Goal: Task Accomplishment & Management: Use online tool/utility

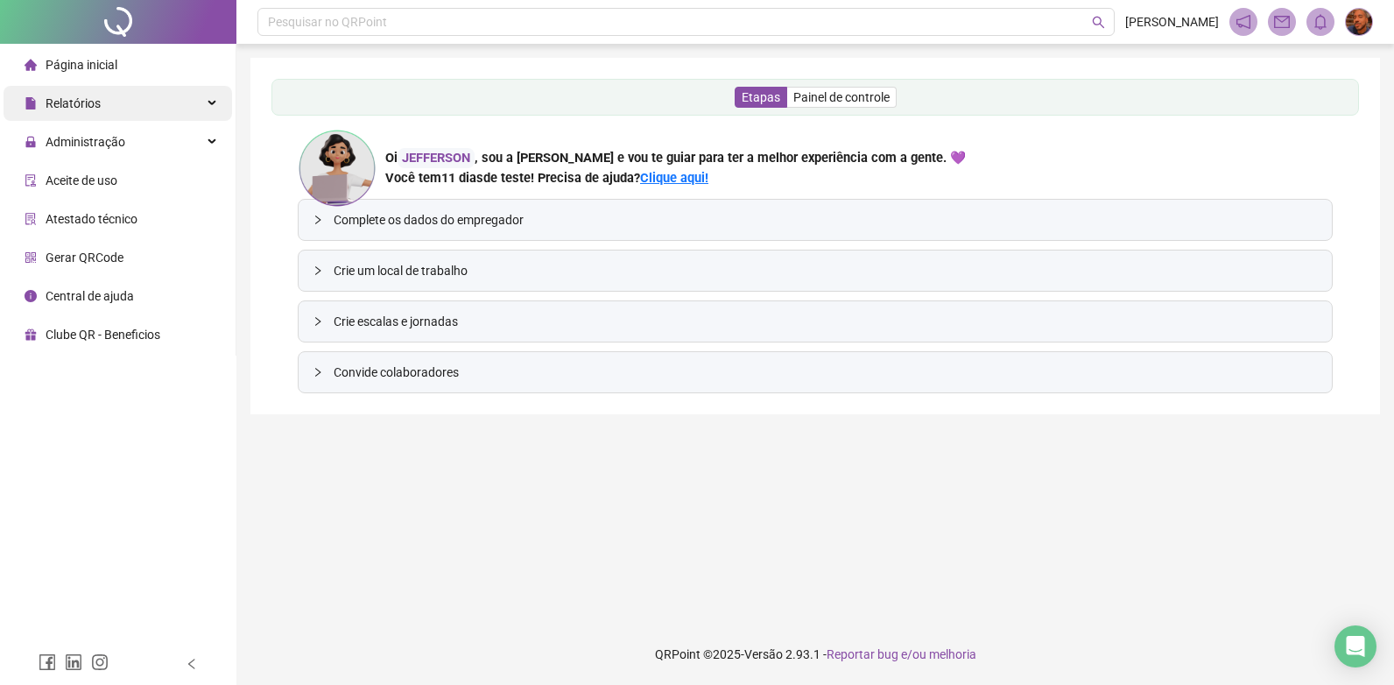
click at [72, 105] on span "Relatórios" at bounding box center [73, 103] width 55 height 14
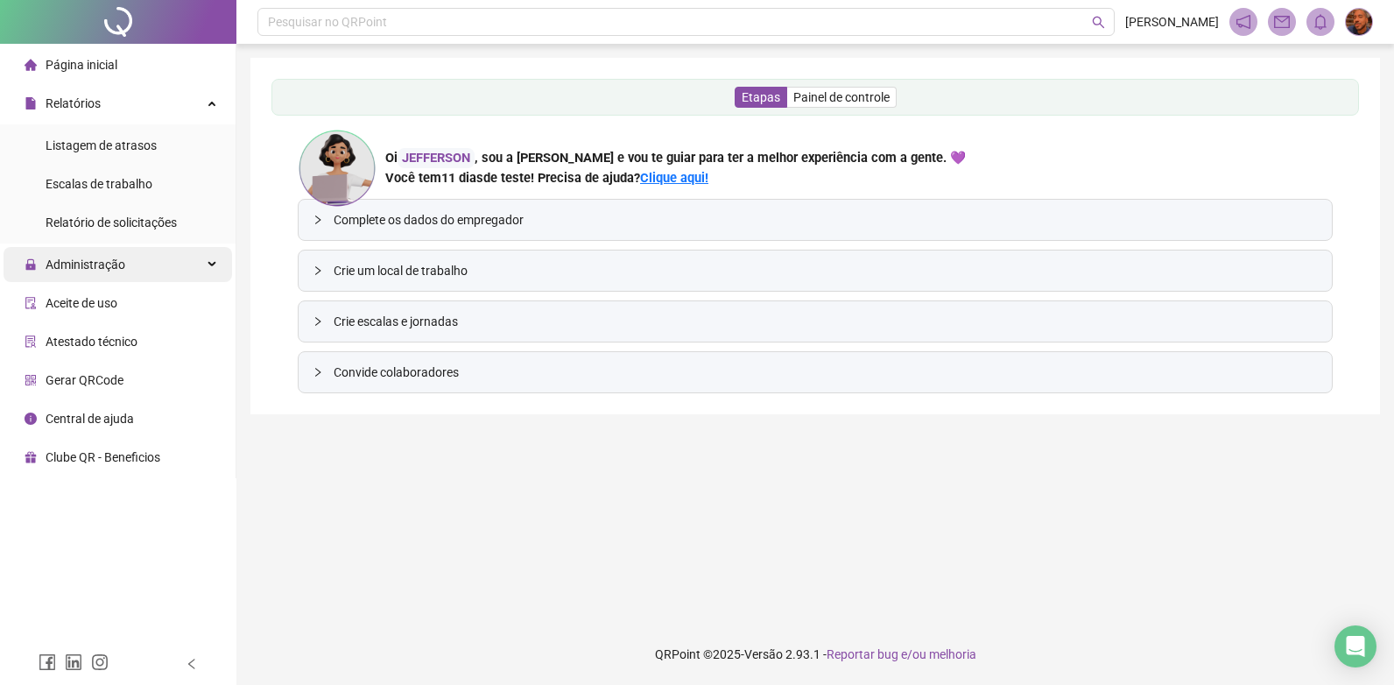
click at [107, 272] on span "Administração" at bounding box center [75, 264] width 101 height 35
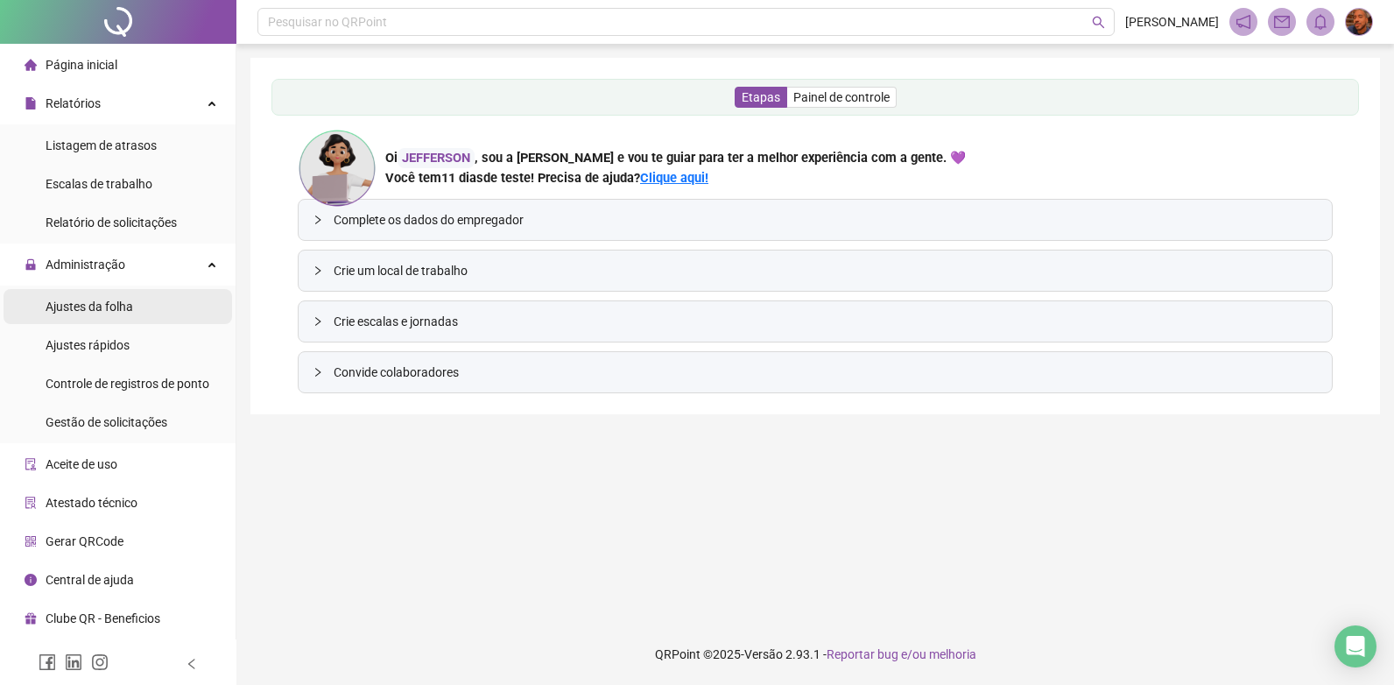
click at [105, 322] on div "Ajustes da folha" at bounding box center [90, 306] width 88 height 35
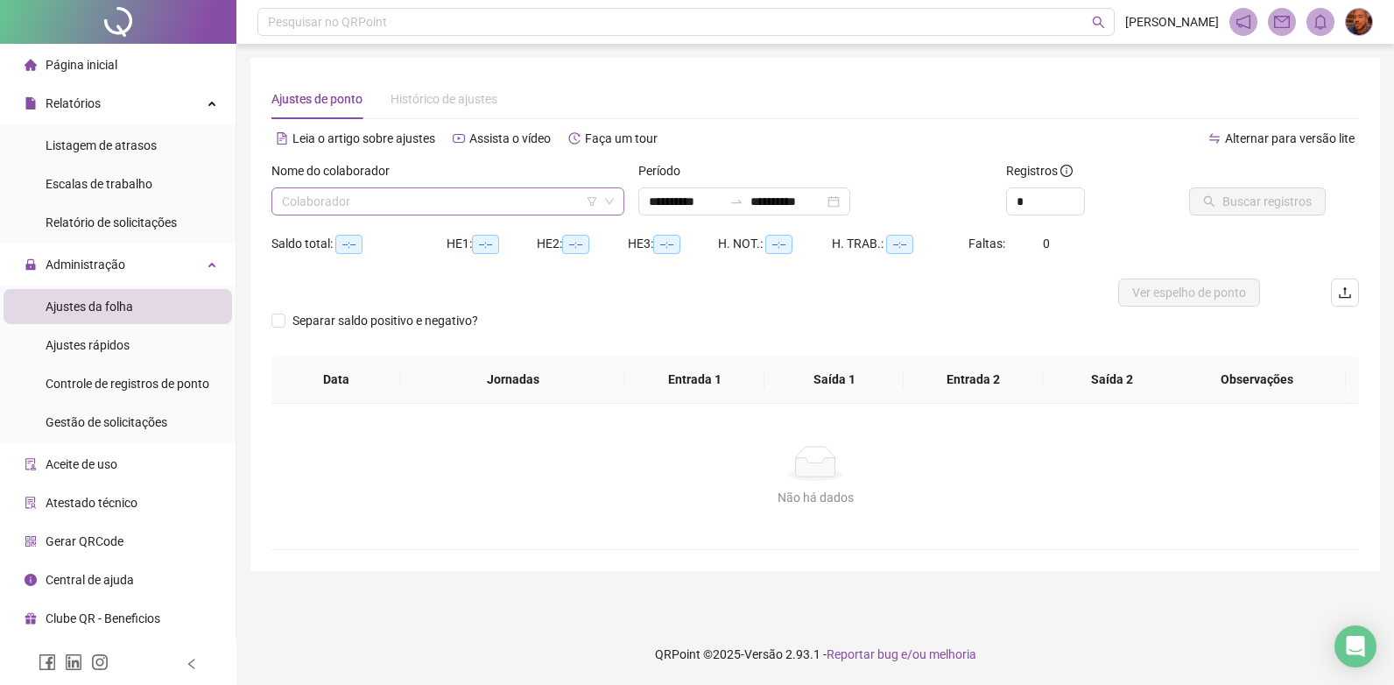
click at [417, 204] on input "search" at bounding box center [440, 201] width 316 height 26
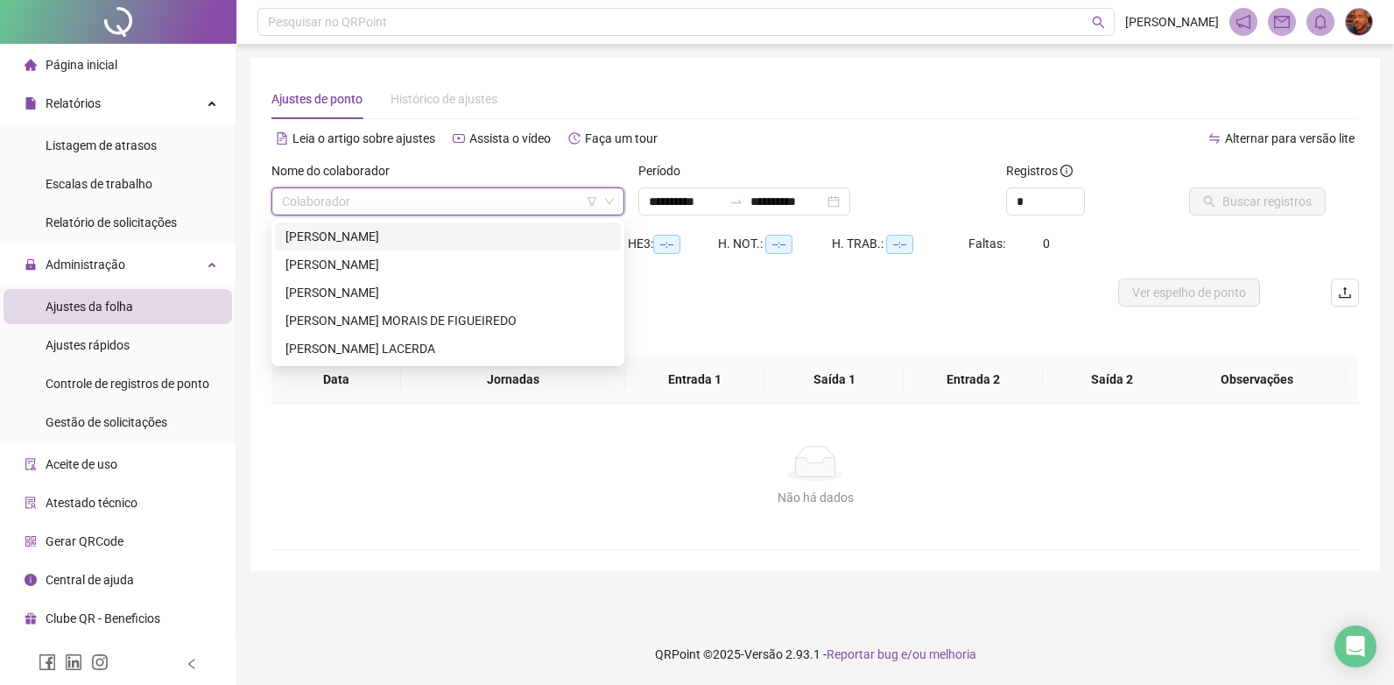
click at [385, 235] on div "[PERSON_NAME]" at bounding box center [447, 236] width 325 height 19
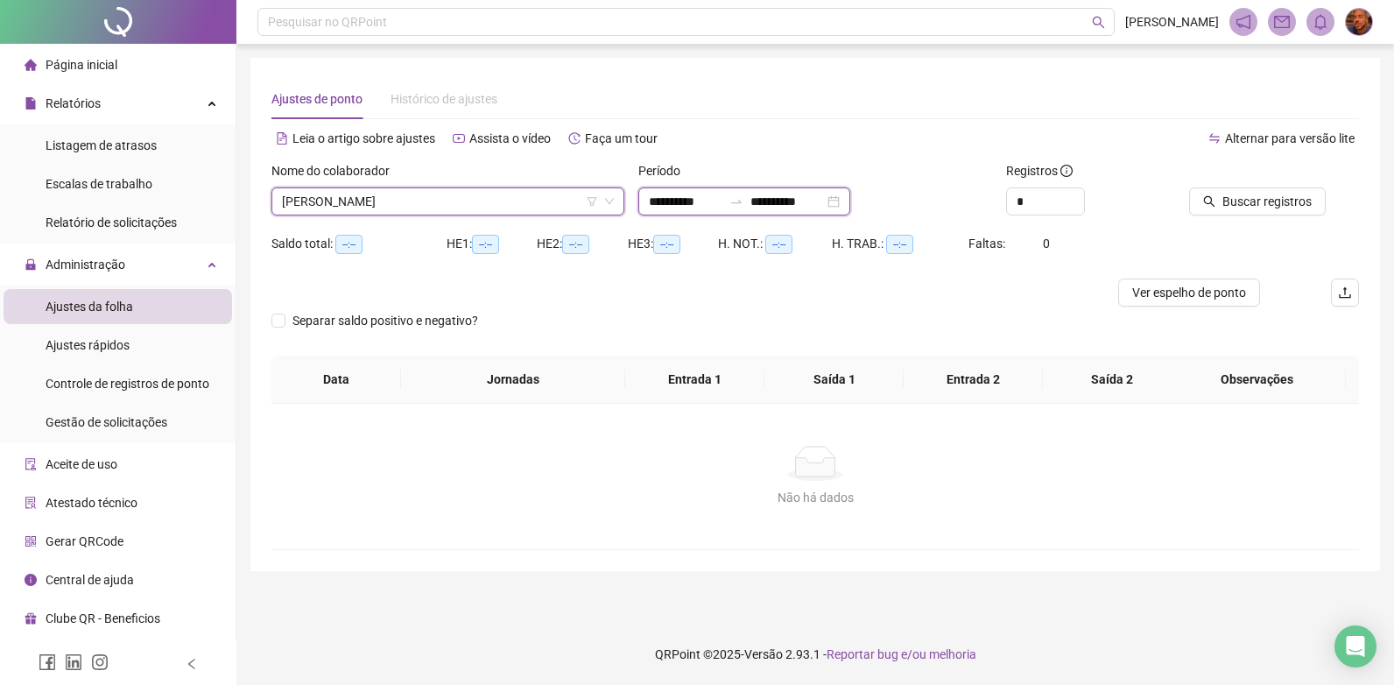
click at [824, 202] on input "**********" at bounding box center [787, 201] width 74 height 19
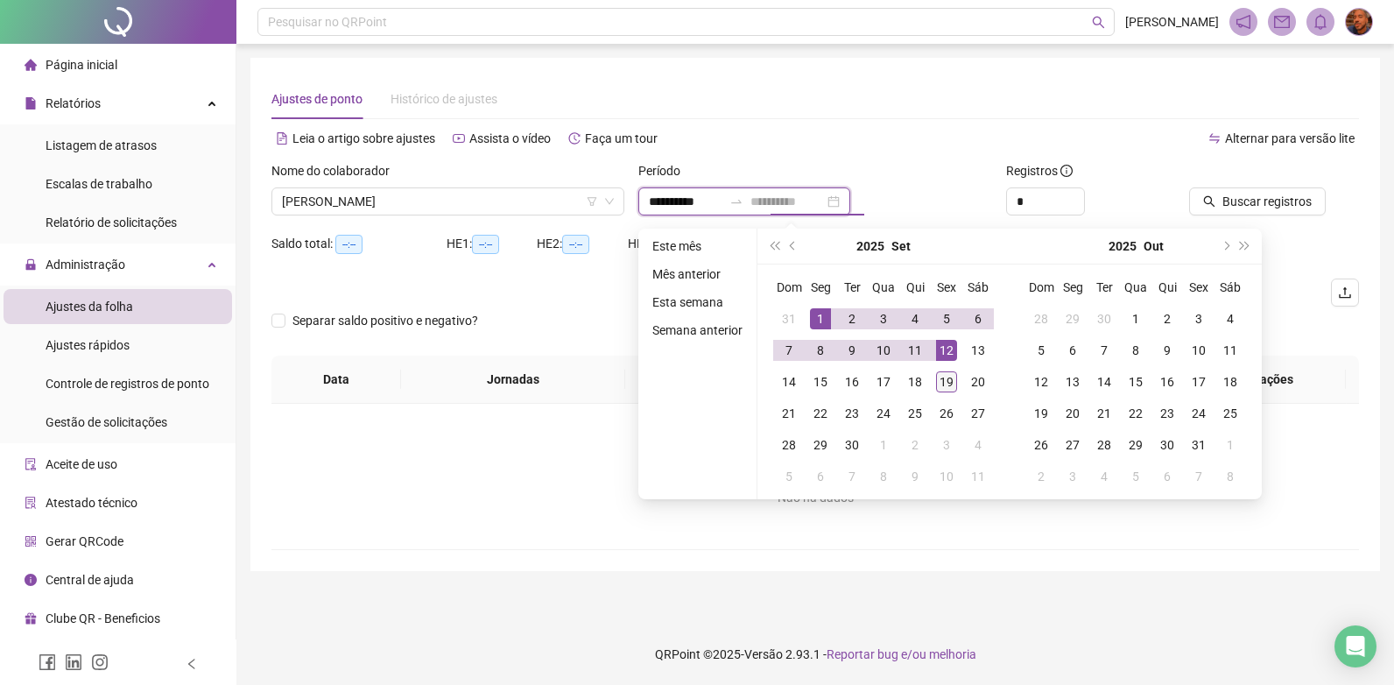
type input "**********"
click at [949, 385] on div "19" at bounding box center [946, 381] width 21 height 21
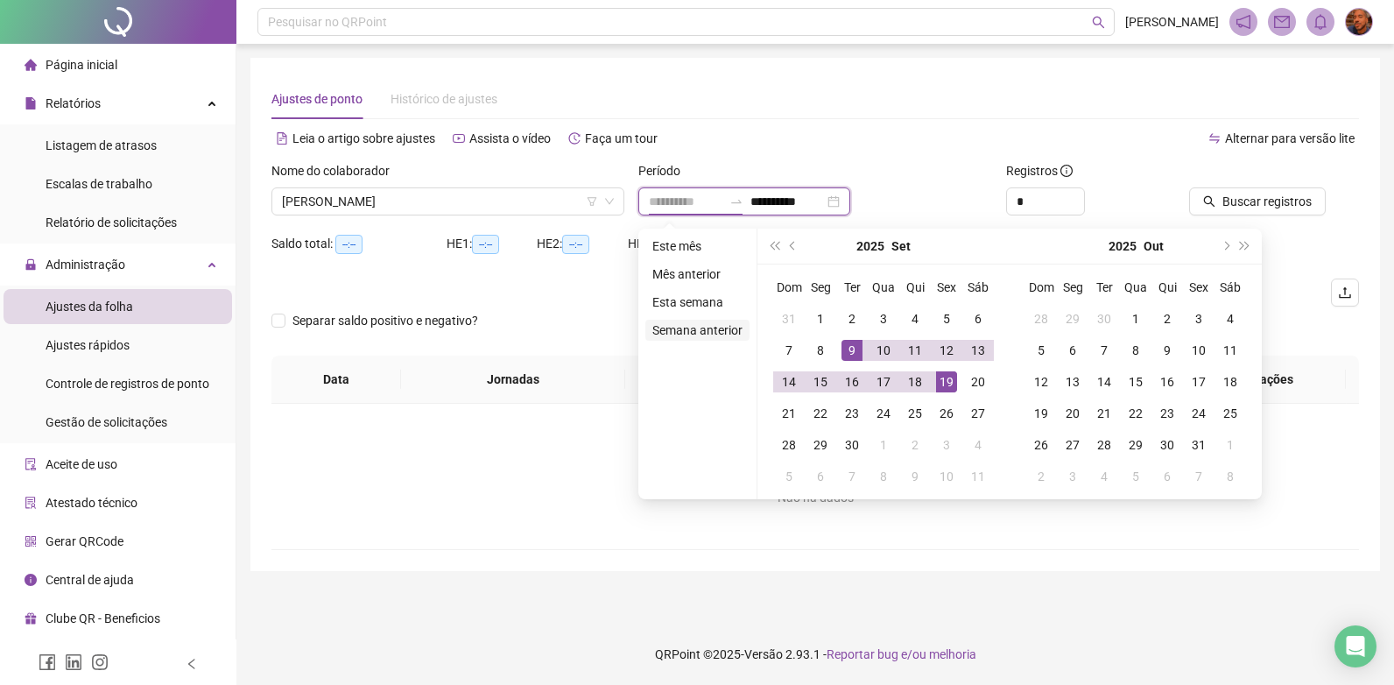
type input "**********"
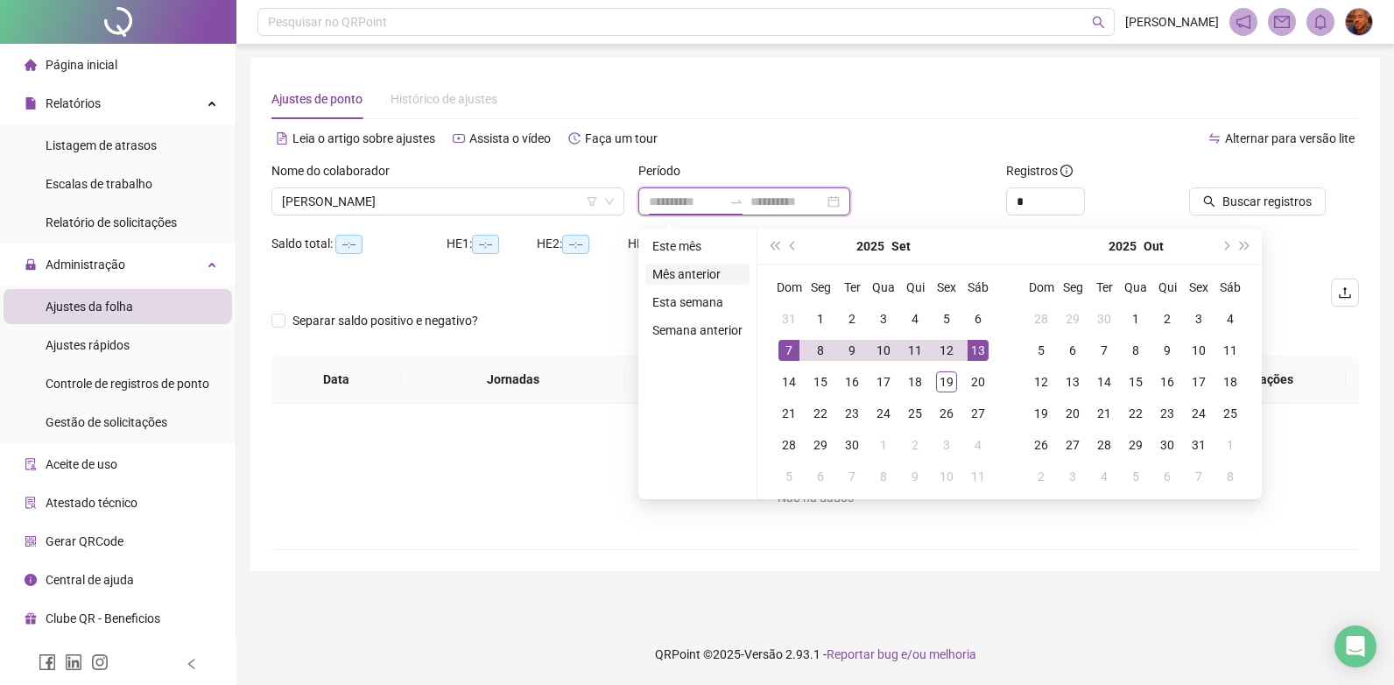
type input "**********"
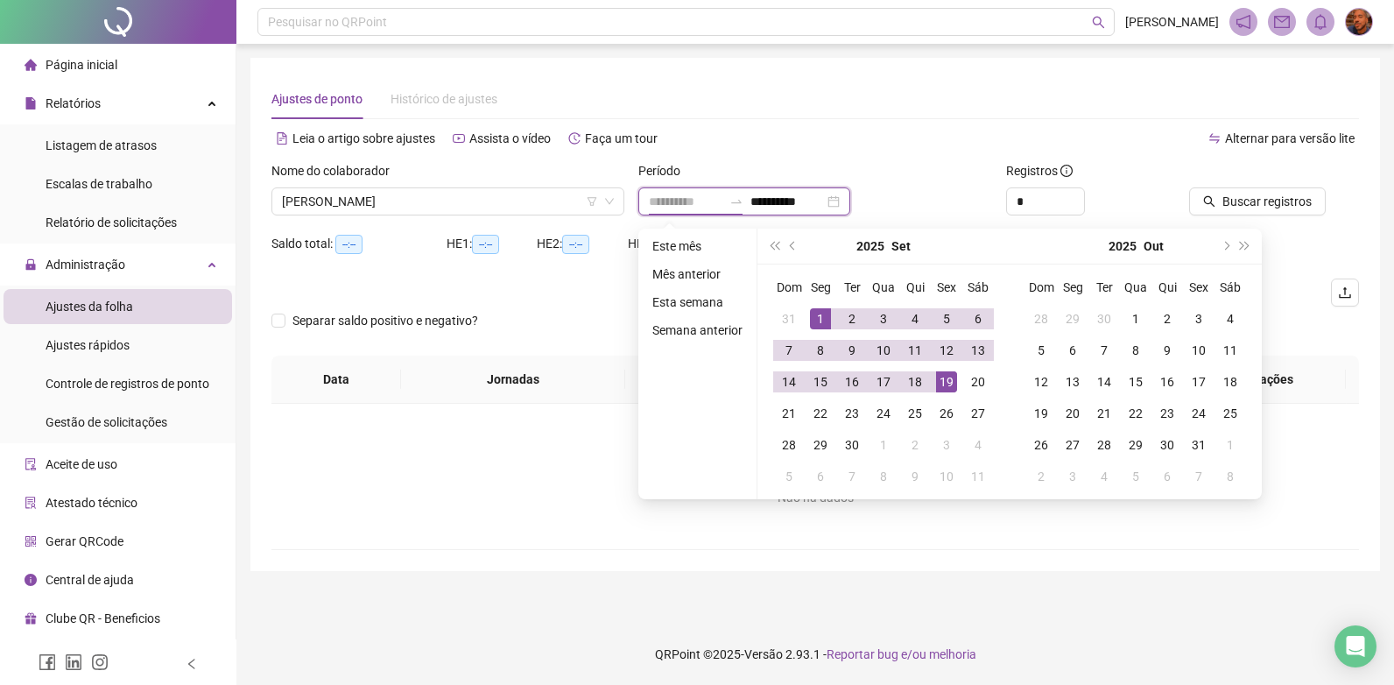
type input "**********"
click at [815, 313] on div "1" at bounding box center [820, 318] width 21 height 21
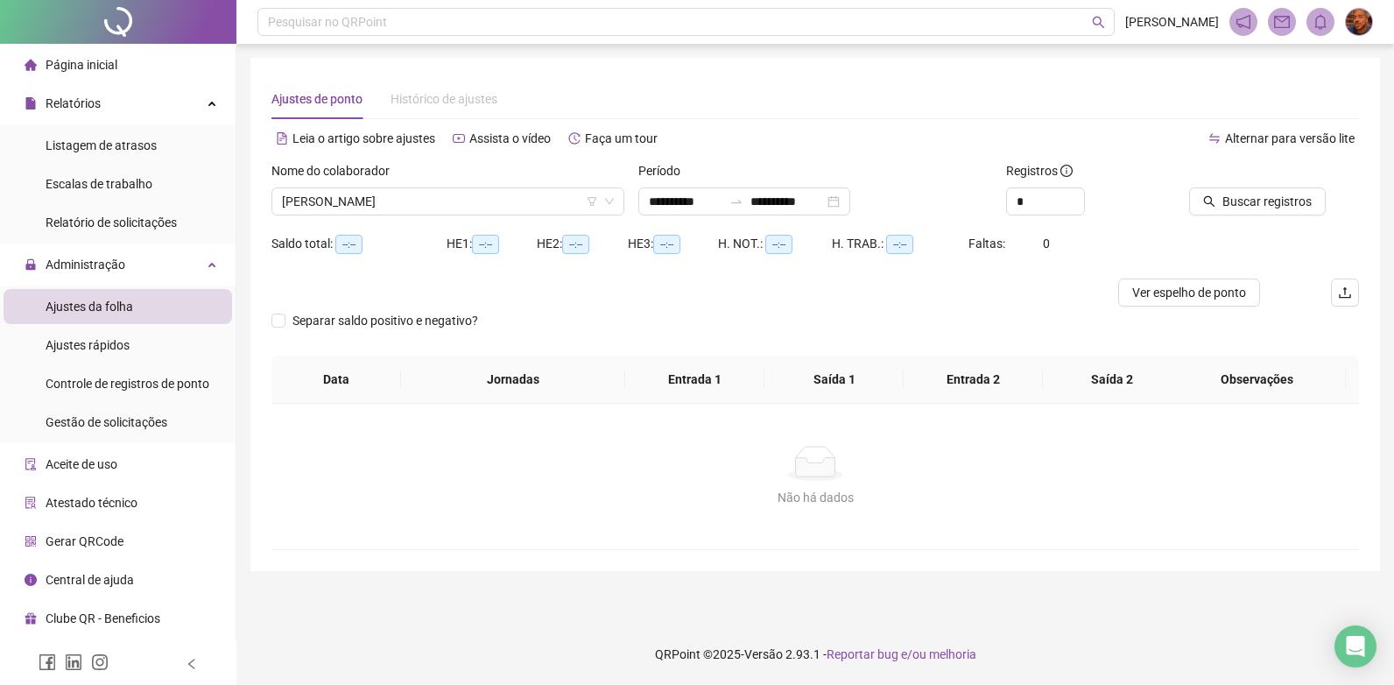
click at [1257, 217] on div "Buscar registros" at bounding box center [1274, 195] width 184 height 68
click at [1250, 204] on span "Buscar registros" at bounding box center [1266, 201] width 89 height 19
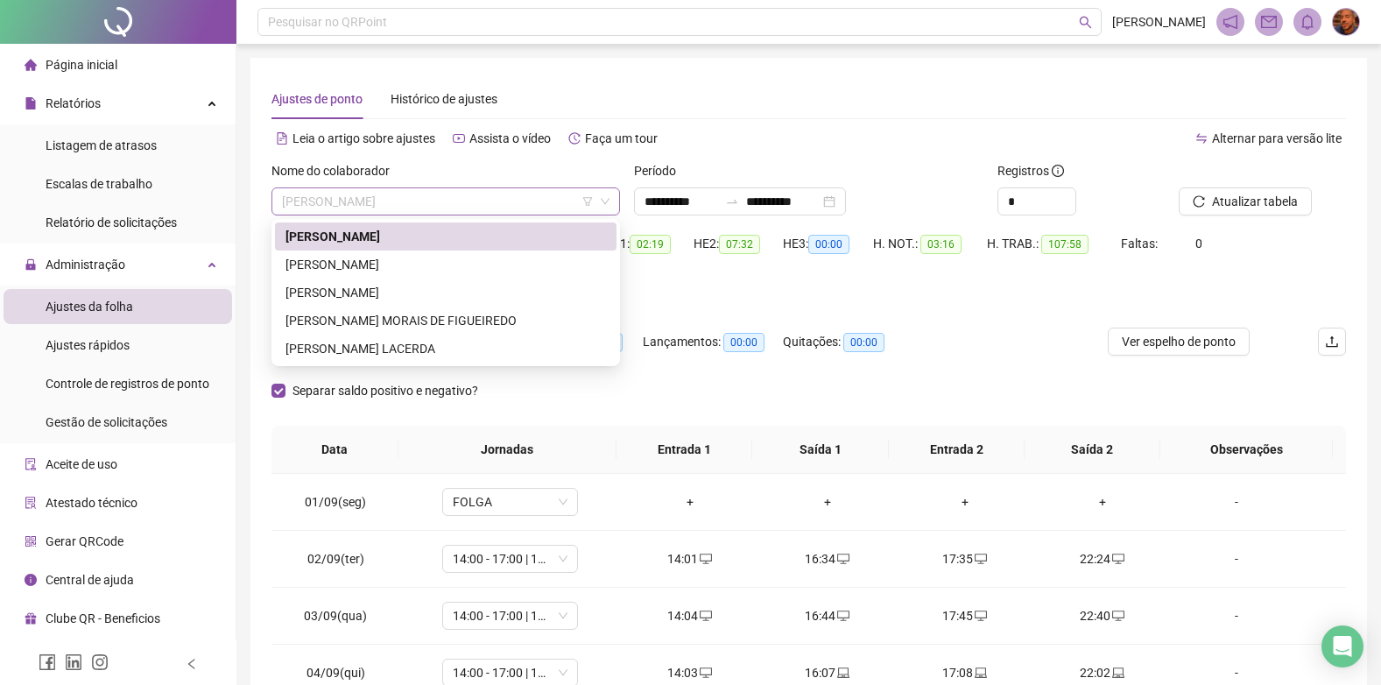
click at [424, 212] on span "[PERSON_NAME]" at bounding box center [446, 201] width 328 height 26
click at [411, 257] on div "[PERSON_NAME]" at bounding box center [445, 264] width 321 height 19
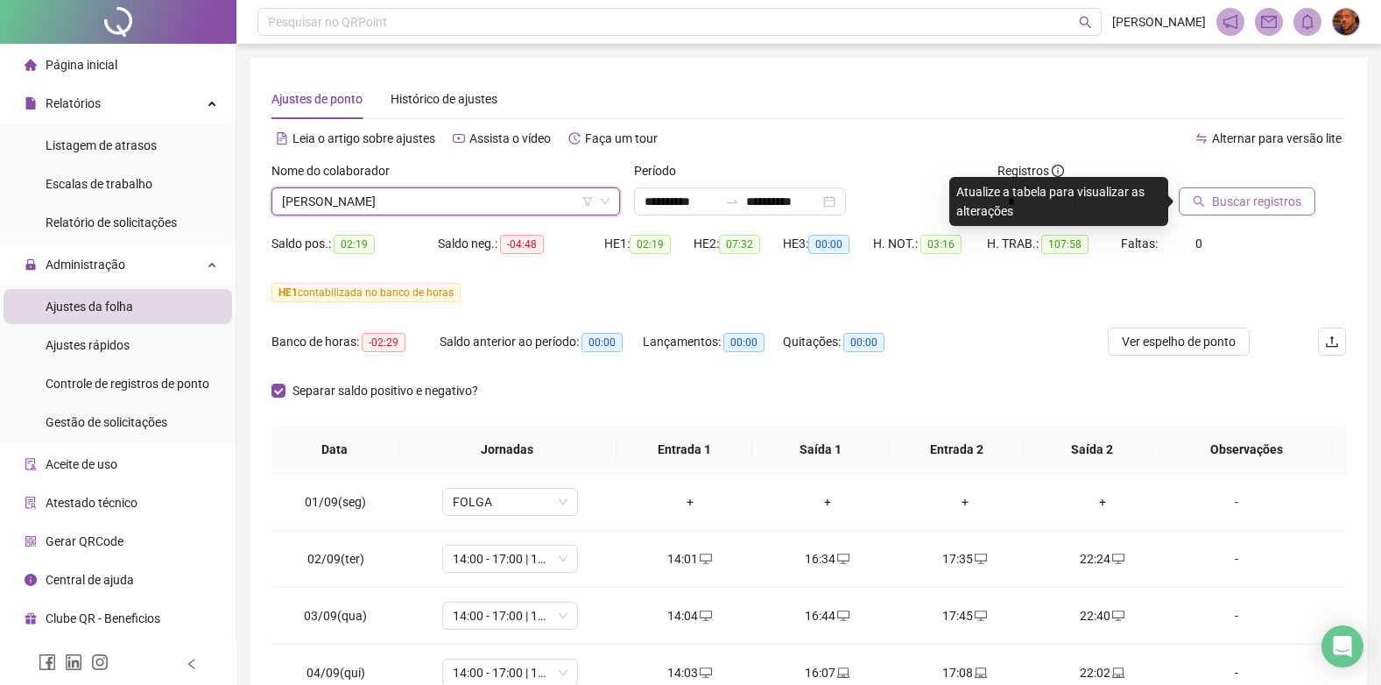
click at [1270, 199] on span "Buscar registros" at bounding box center [1256, 201] width 89 height 19
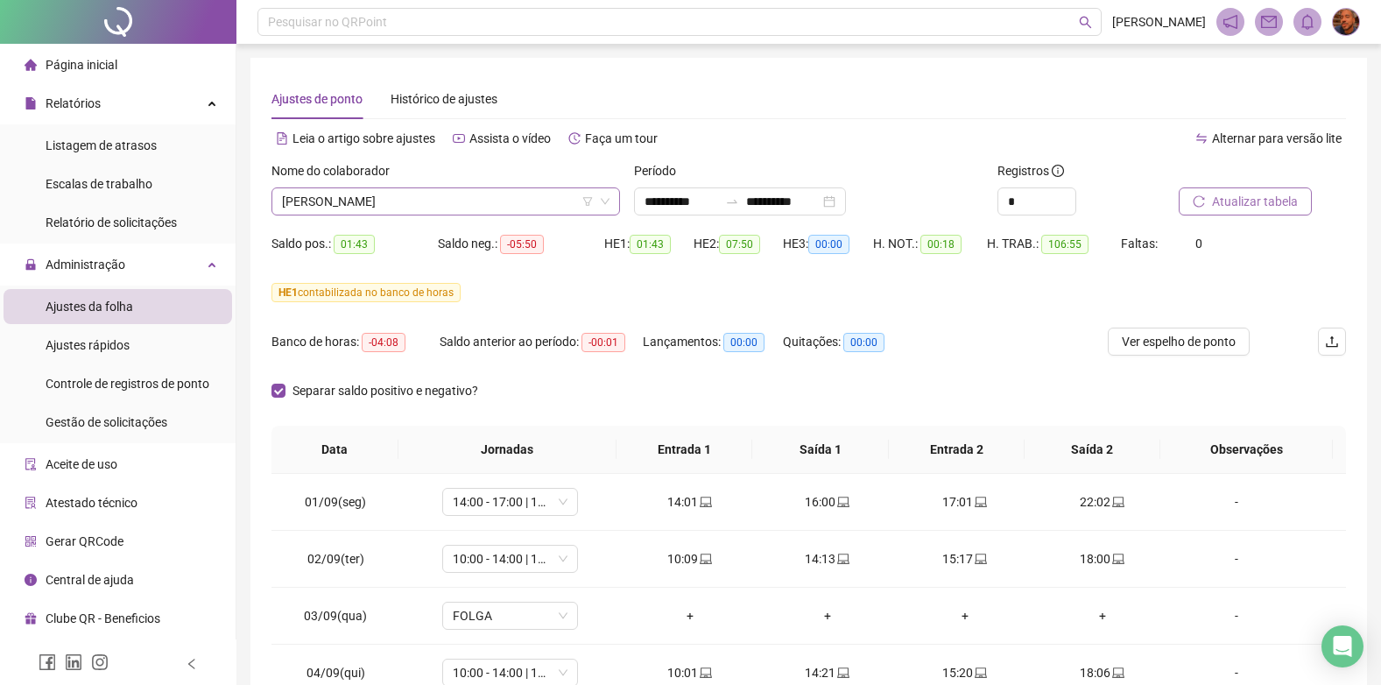
click at [513, 207] on span "[PERSON_NAME]" at bounding box center [446, 201] width 328 height 26
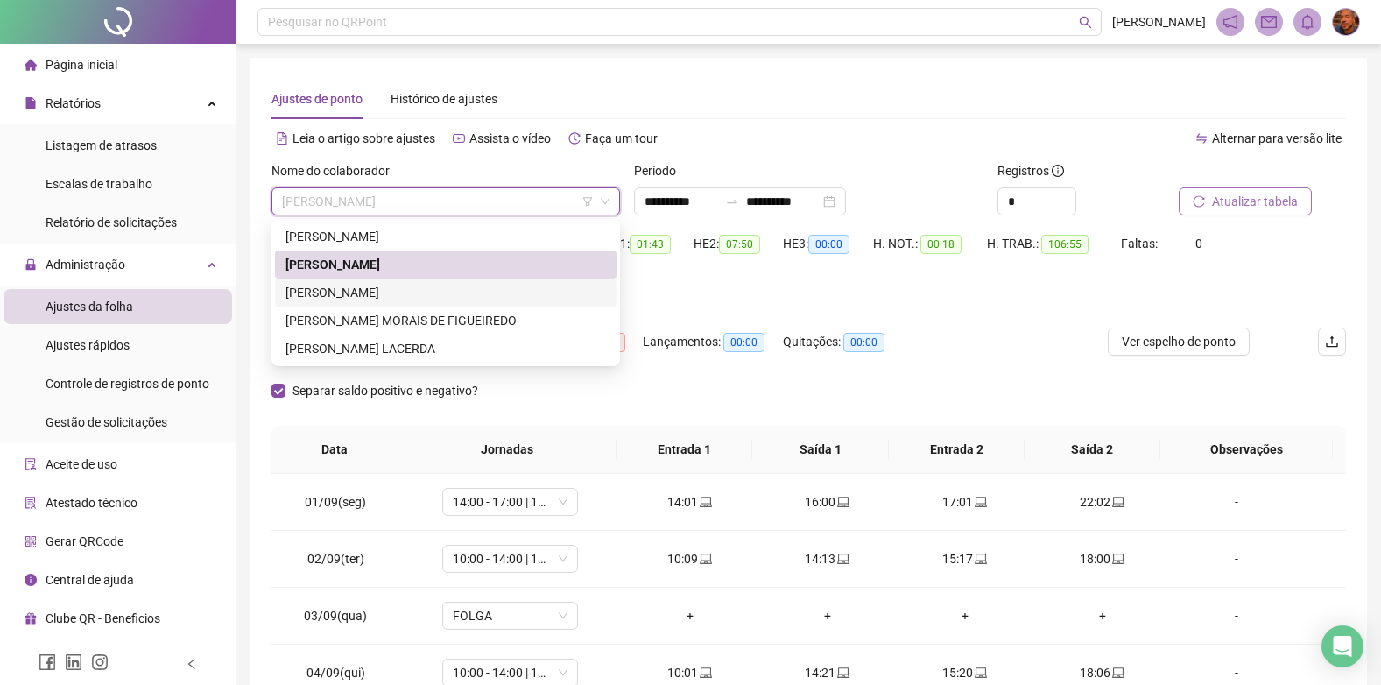
click at [434, 292] on div "[PERSON_NAME]" at bounding box center [445, 292] width 321 height 19
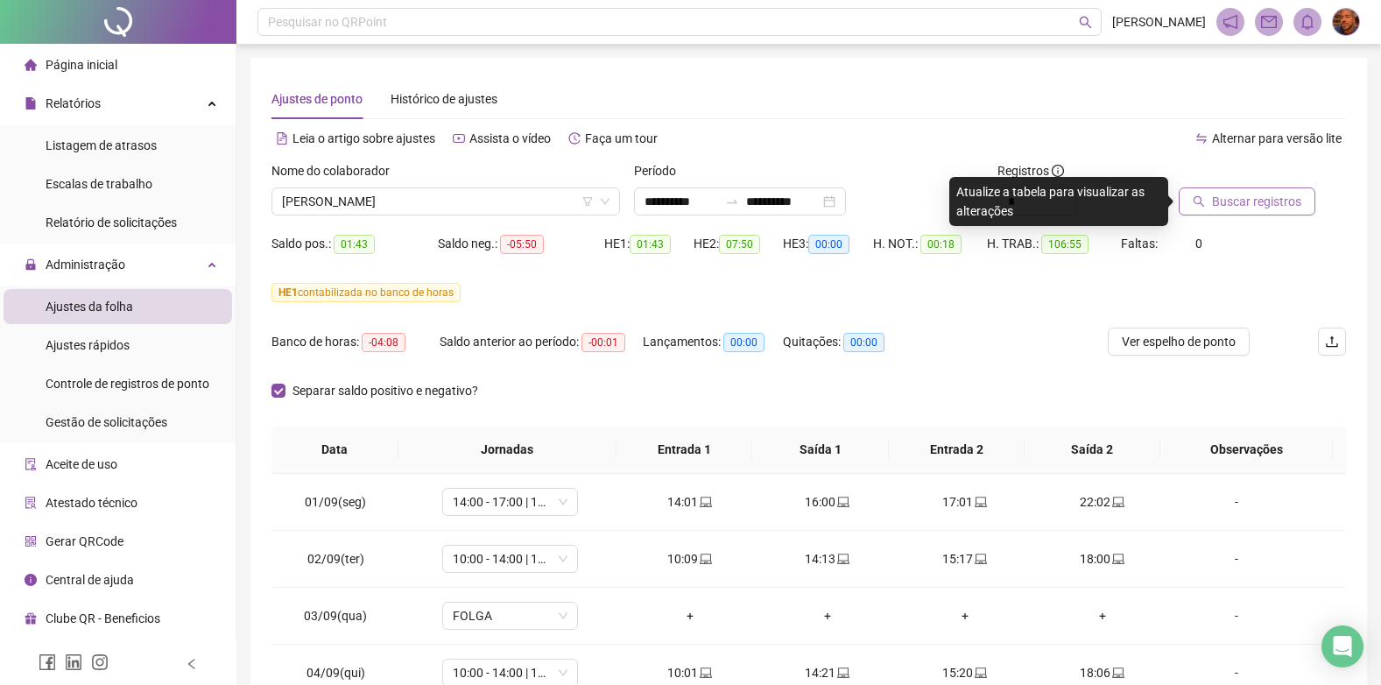
click at [1260, 201] on span "Buscar registros" at bounding box center [1256, 201] width 89 height 19
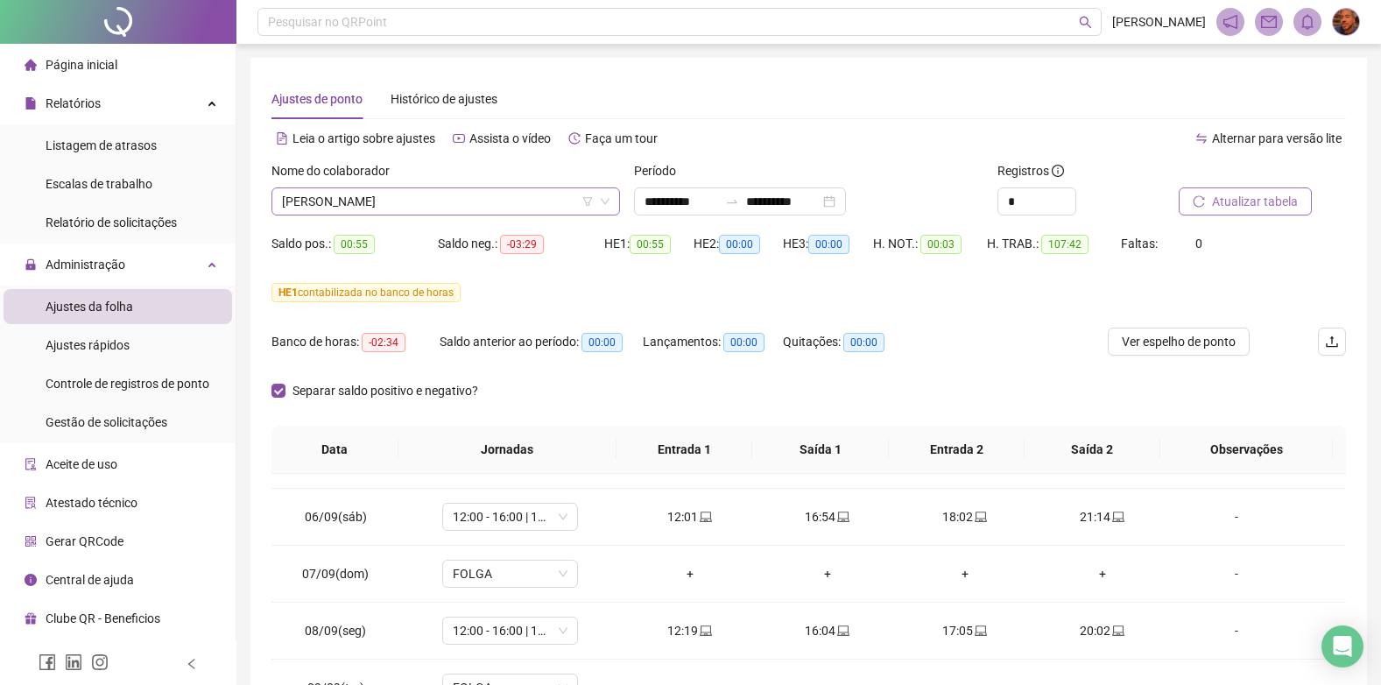
click at [484, 190] on span "[PERSON_NAME]" at bounding box center [446, 201] width 328 height 26
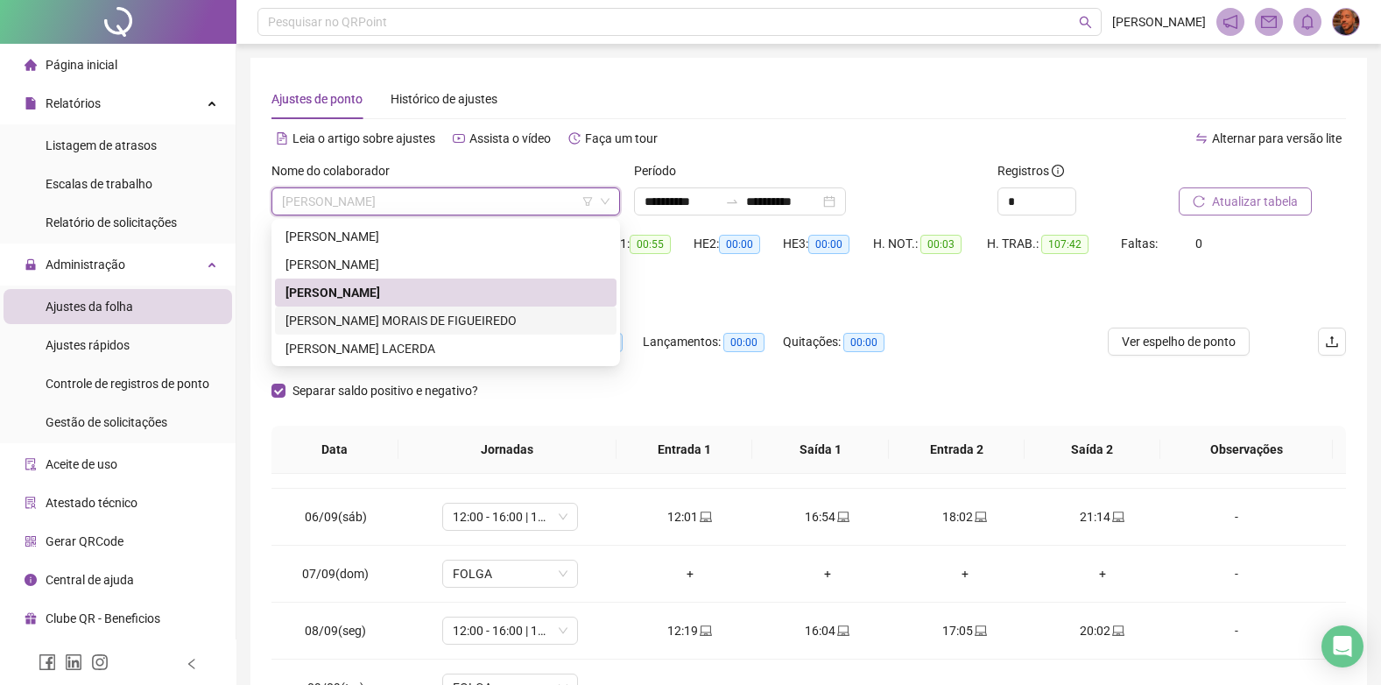
click at [440, 325] on div "[PERSON_NAME] MORAIS DE FIGUEIREDO" at bounding box center [445, 320] width 321 height 19
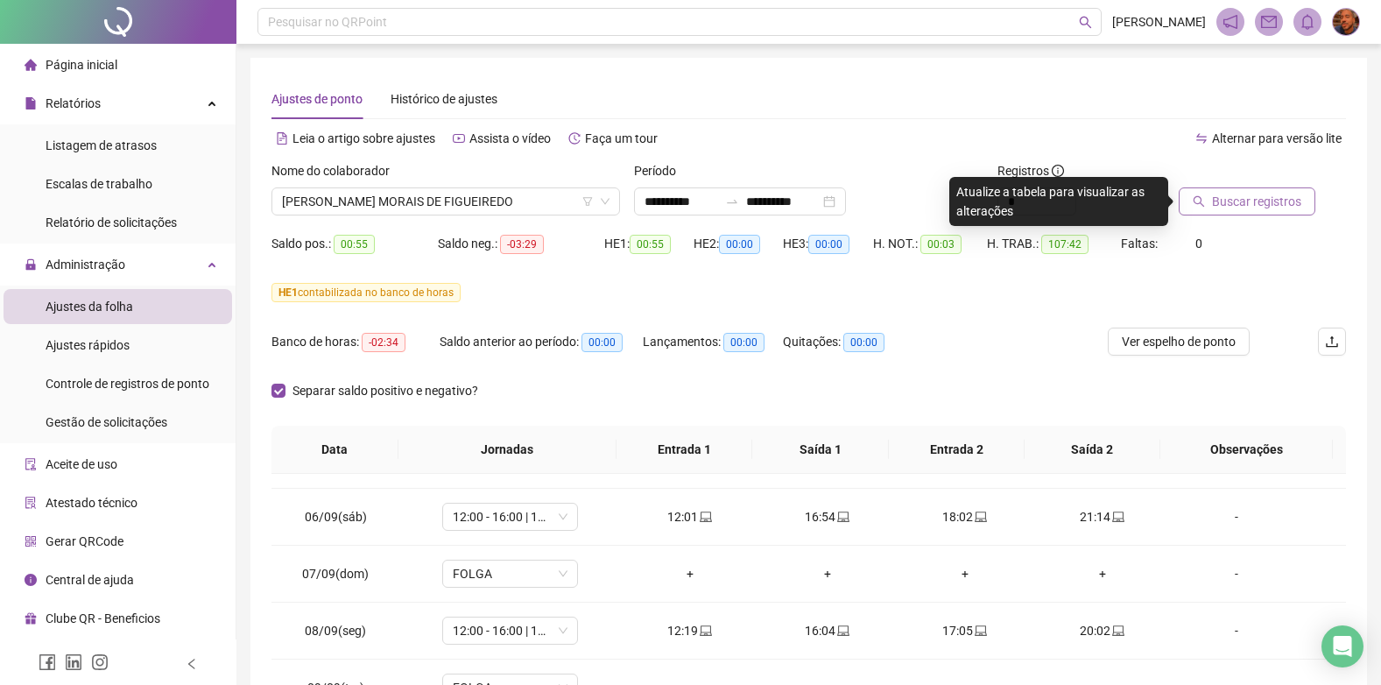
click at [1212, 198] on span "Buscar registros" at bounding box center [1256, 201] width 89 height 19
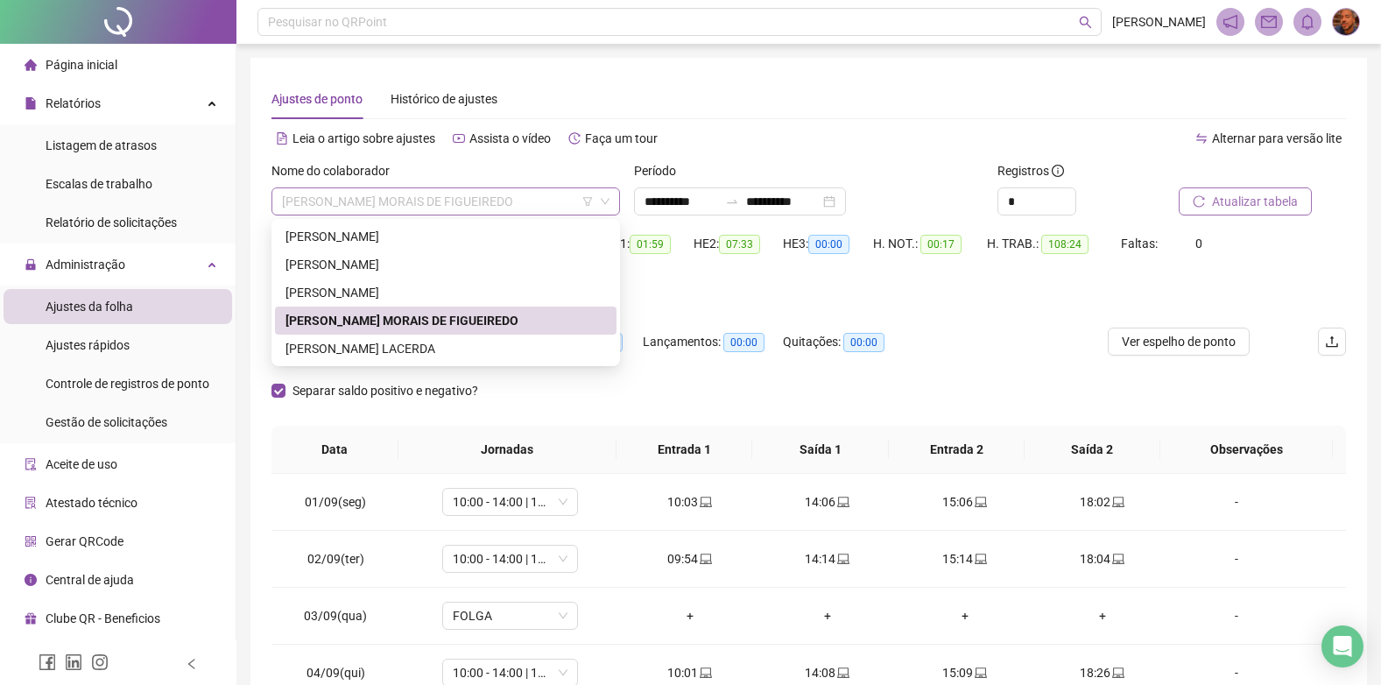
click at [506, 191] on span "[PERSON_NAME] MORAIS DE FIGUEIREDO" at bounding box center [446, 201] width 328 height 26
click at [461, 342] on div "[PERSON_NAME] LACERDA" at bounding box center [445, 348] width 321 height 19
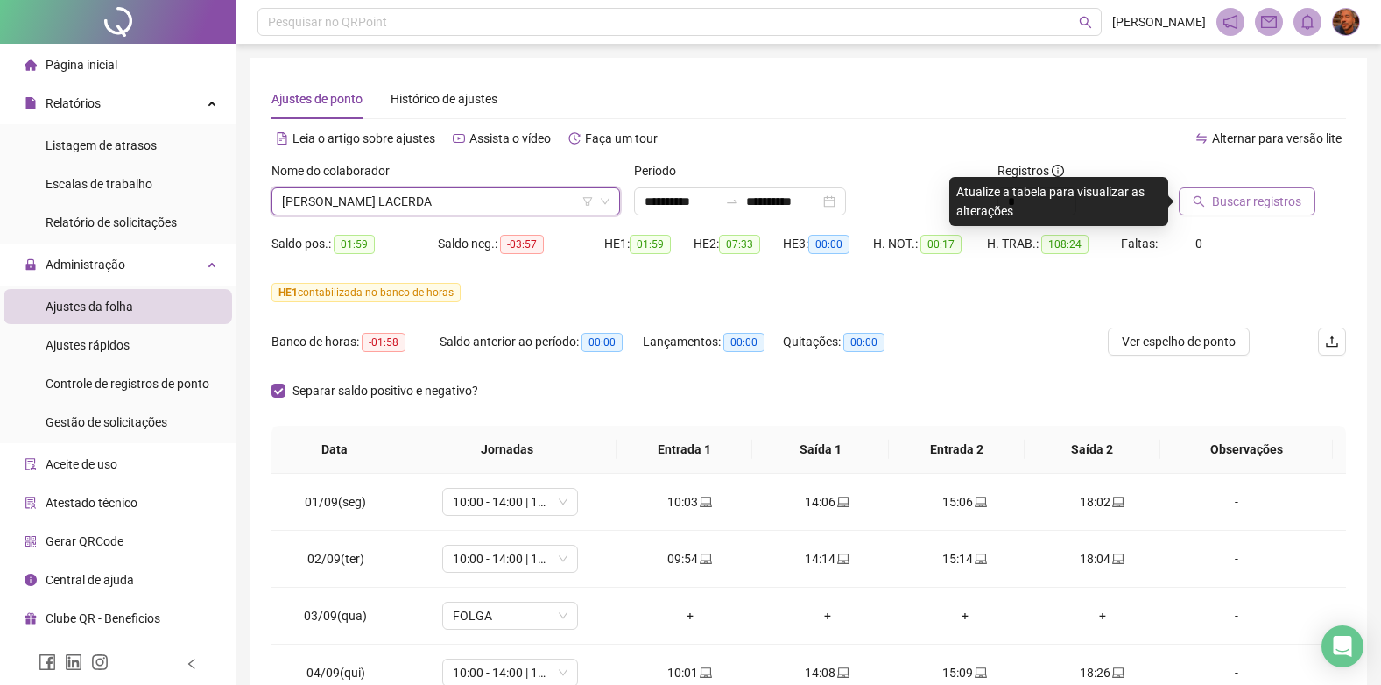
click at [1213, 209] on span "Buscar registros" at bounding box center [1256, 201] width 89 height 19
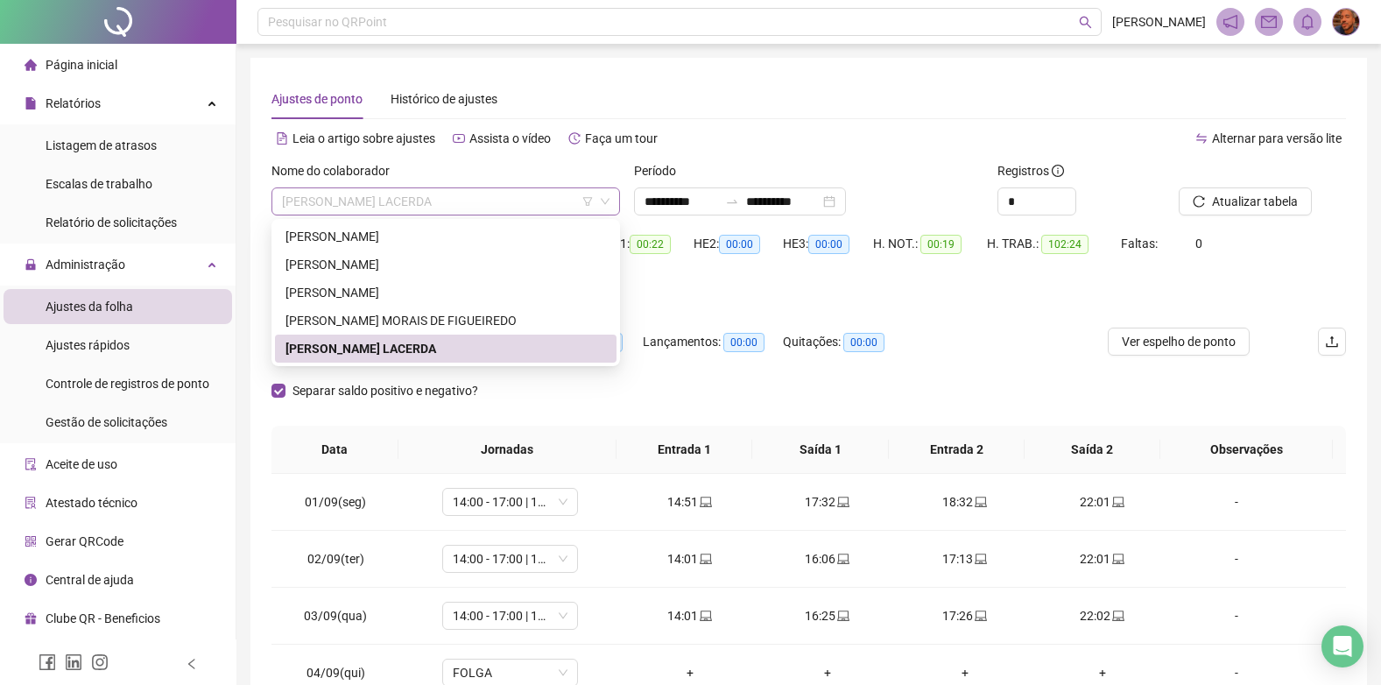
click at [525, 198] on span "[PERSON_NAME] LACERDA" at bounding box center [446, 201] width 328 height 26
click at [461, 242] on div "[PERSON_NAME]" at bounding box center [445, 236] width 321 height 19
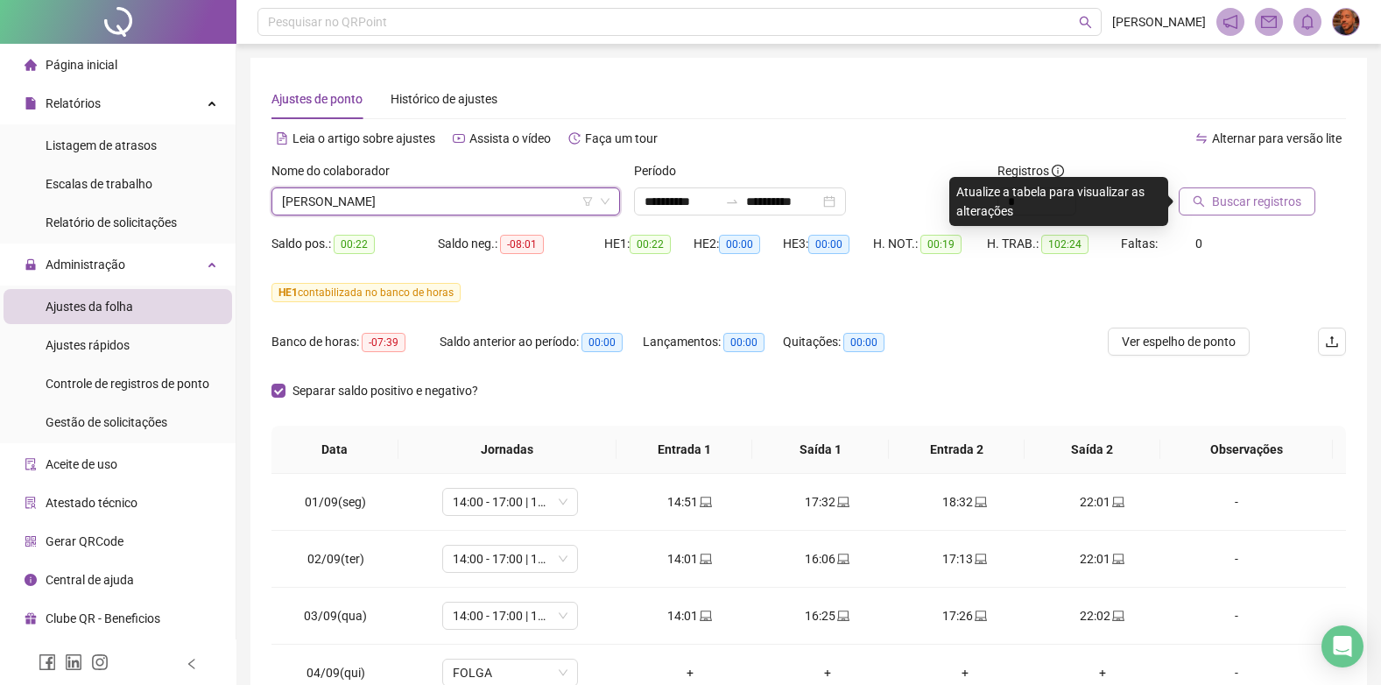
click at [1251, 195] on span "Buscar registros" at bounding box center [1256, 201] width 89 height 19
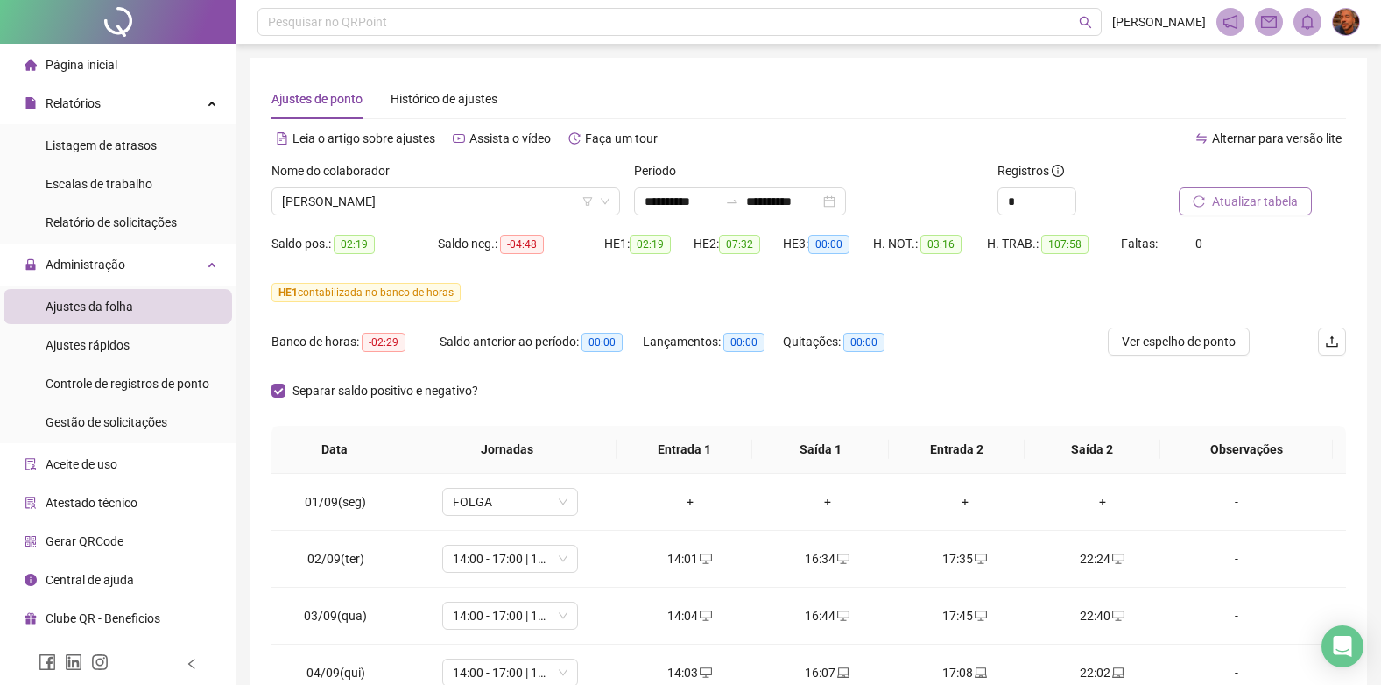
click at [460, 221] on div "Nome do colaborador [PERSON_NAME]" at bounding box center [445, 195] width 363 height 68
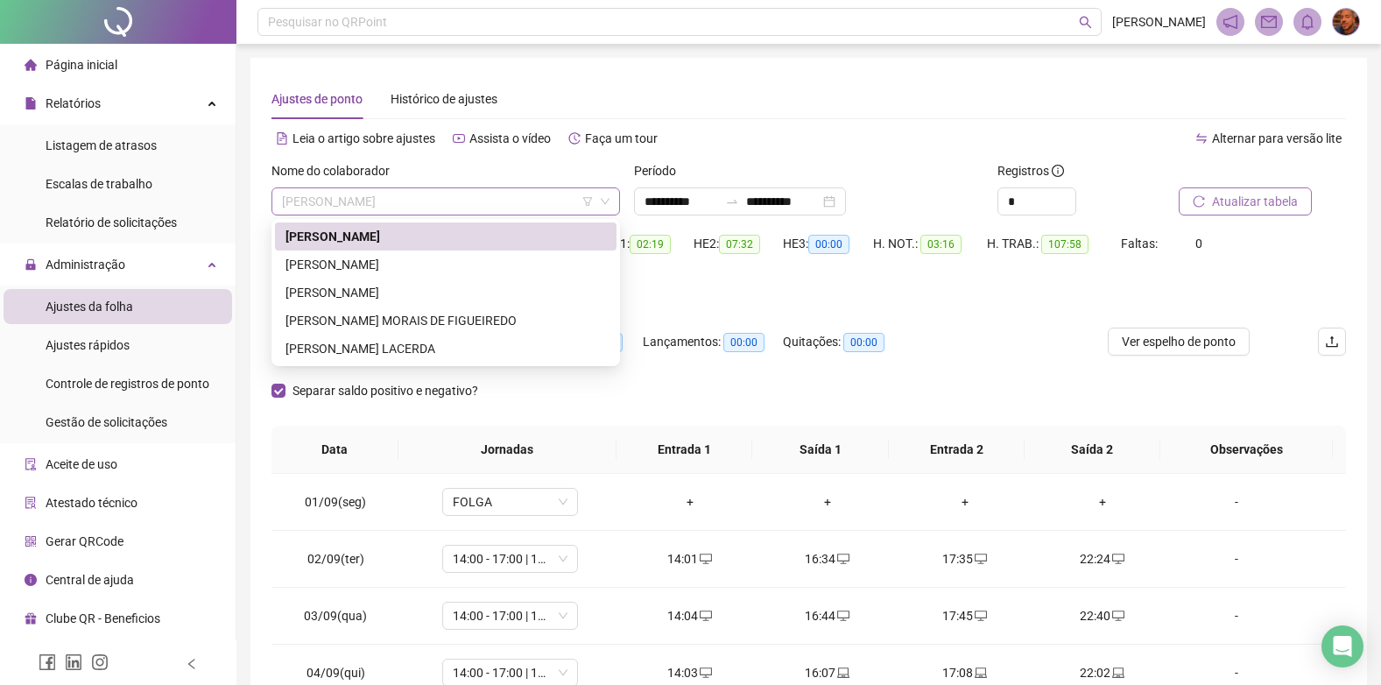
click at [483, 200] on span "[PERSON_NAME]" at bounding box center [446, 201] width 328 height 26
click at [408, 279] on div "[PERSON_NAME]" at bounding box center [446, 292] width 342 height 28
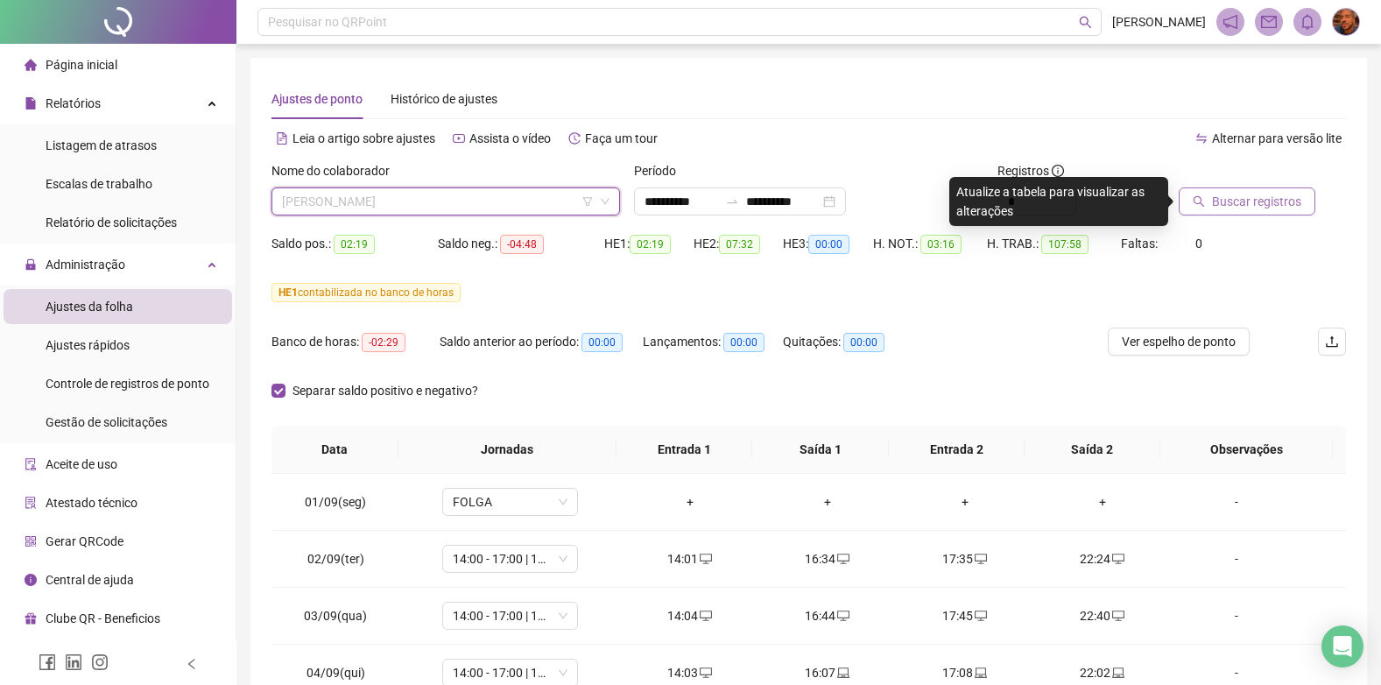
click at [450, 207] on span "[PERSON_NAME]" at bounding box center [446, 201] width 328 height 26
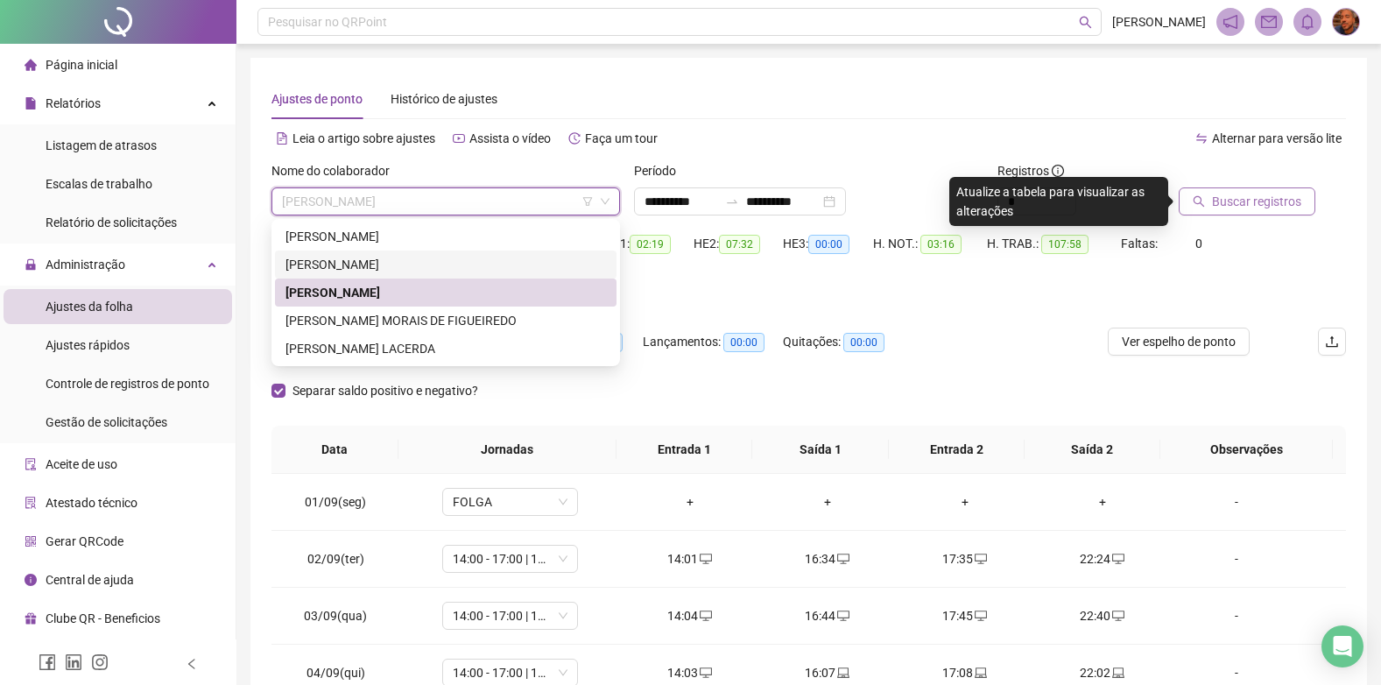
click at [392, 262] on div "[PERSON_NAME]" at bounding box center [445, 264] width 321 height 19
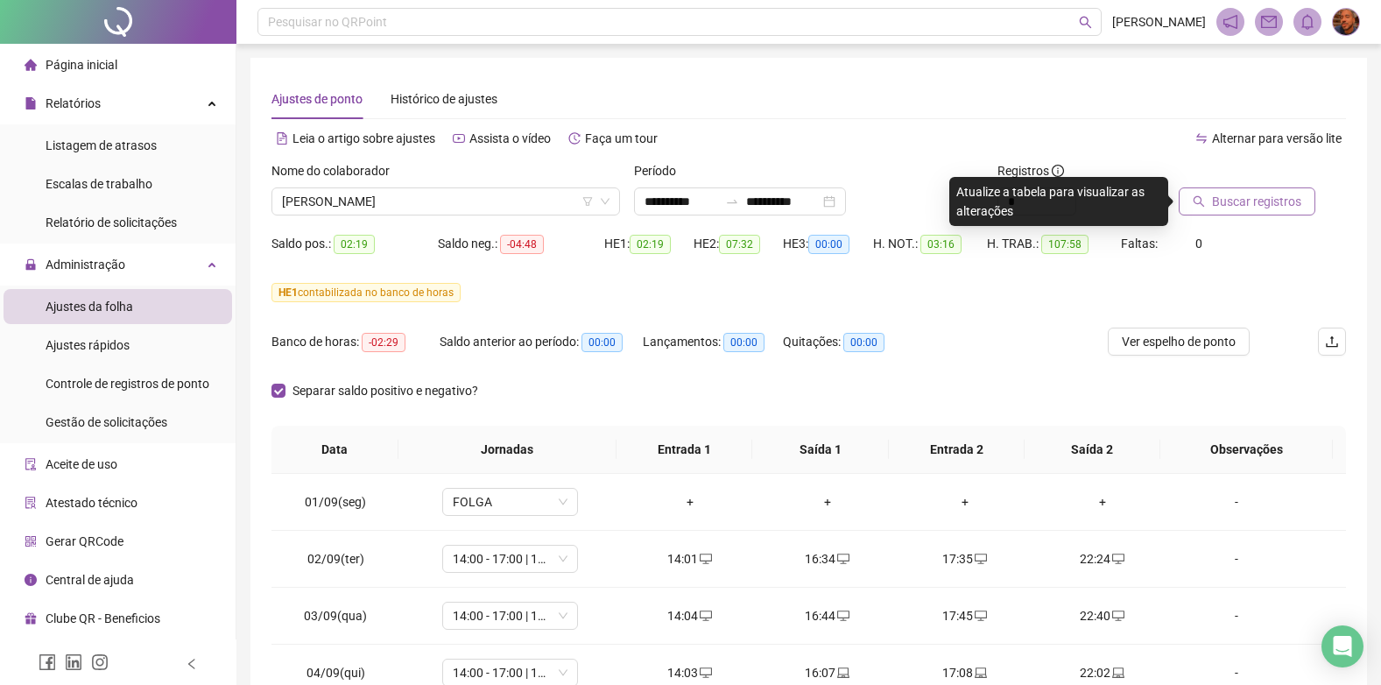
click at [1189, 203] on button "Buscar registros" at bounding box center [1247, 201] width 137 height 28
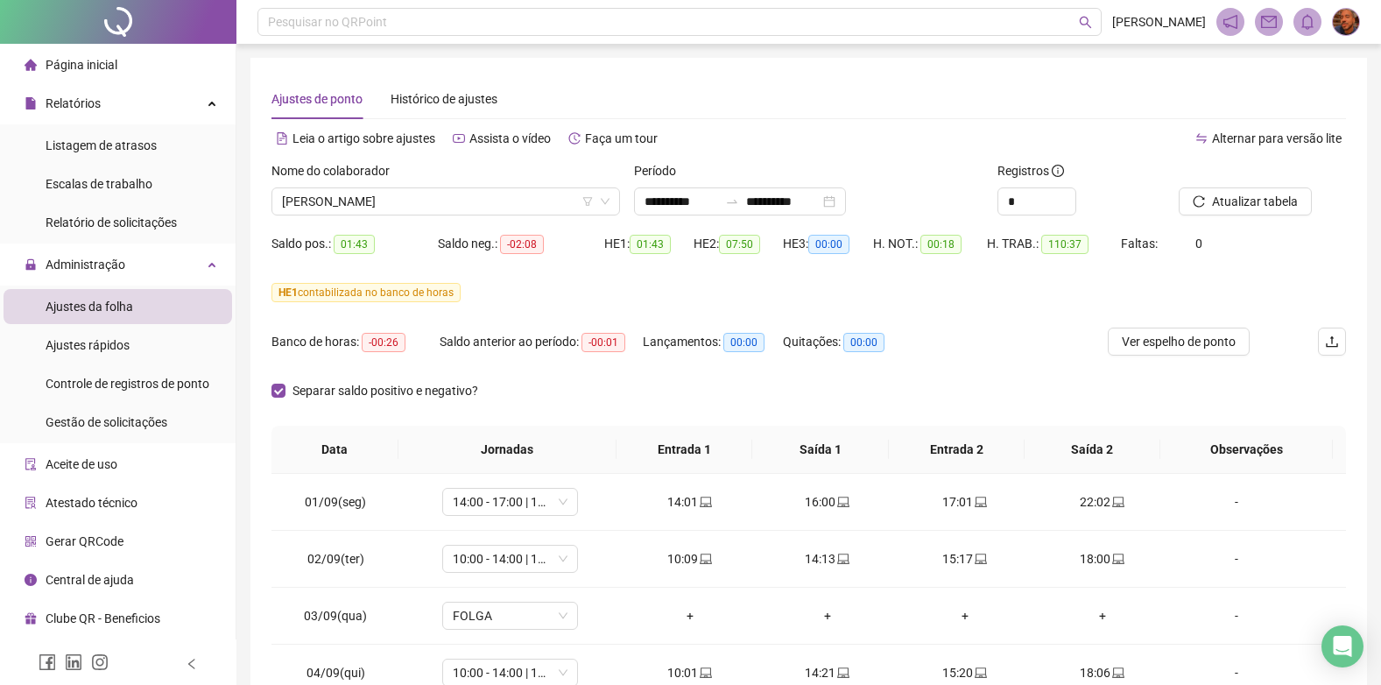
click at [74, 71] on span "Página inicial" at bounding box center [82, 65] width 72 height 14
